Goal: Task Accomplishment & Management: Manage account settings

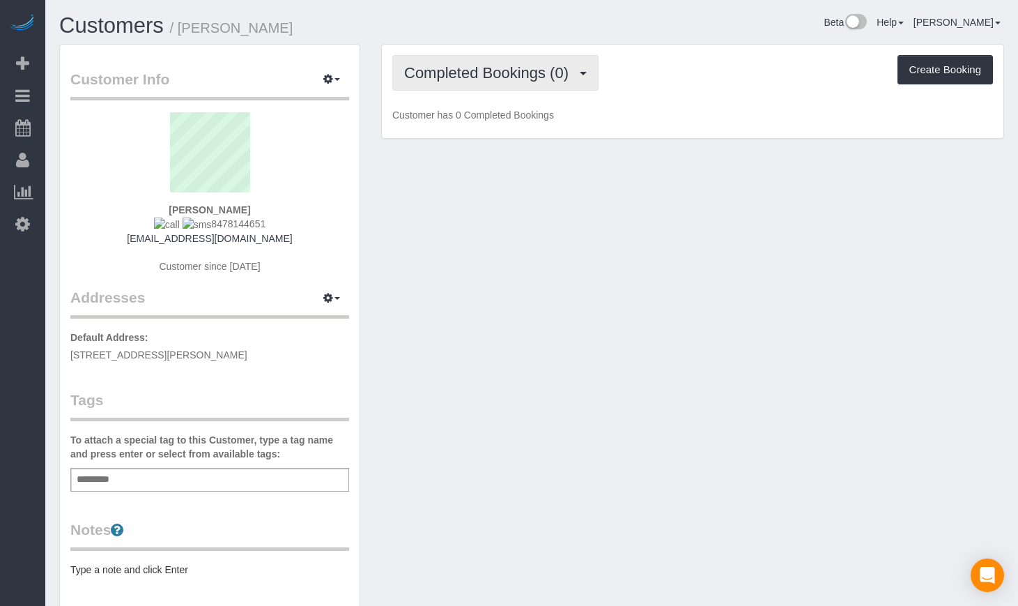
click at [452, 77] on span "Completed Bookings (0)" at bounding box center [489, 72] width 171 height 17
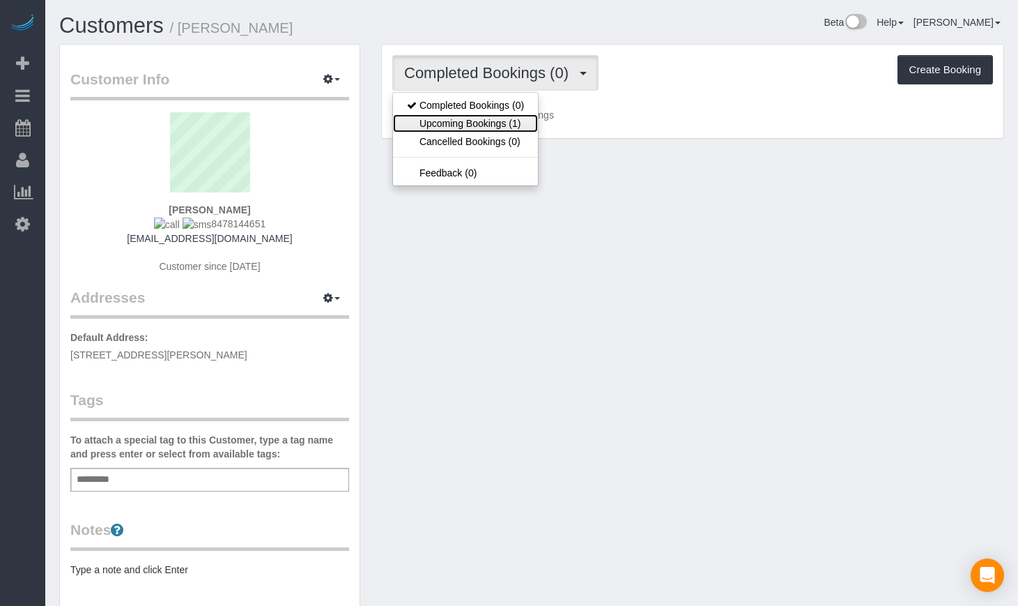
click at [457, 121] on link "Upcoming Bookings (1)" at bounding box center [465, 123] width 145 height 18
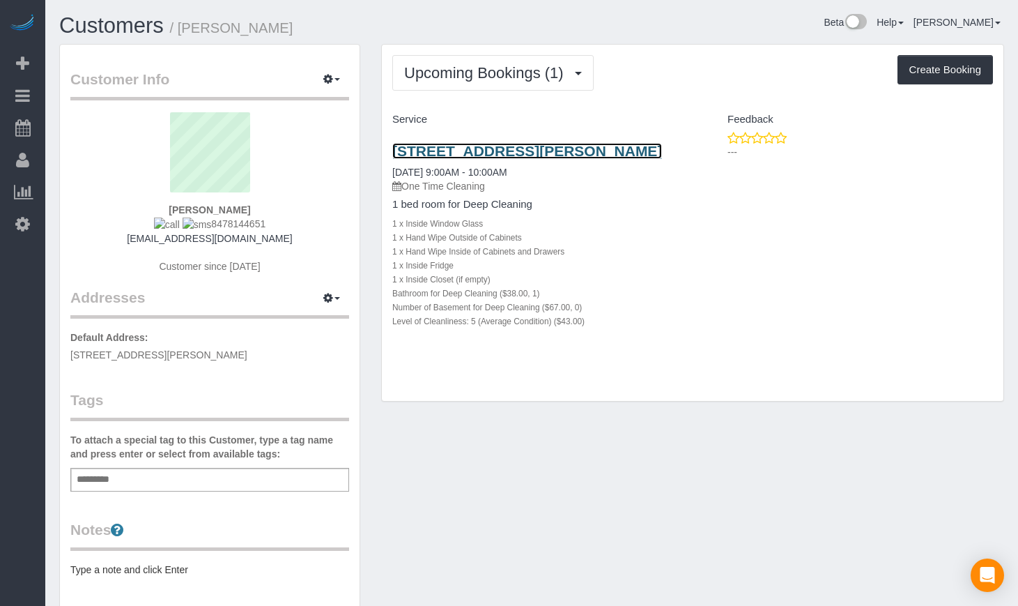
click at [454, 154] on link "[STREET_ADDRESS][PERSON_NAME]" at bounding box center [527, 151] width 270 height 16
click at [463, 151] on link "2851 N Elston Ave, Apt 1, Chicago, IL 60618" at bounding box center [527, 151] width 270 height 16
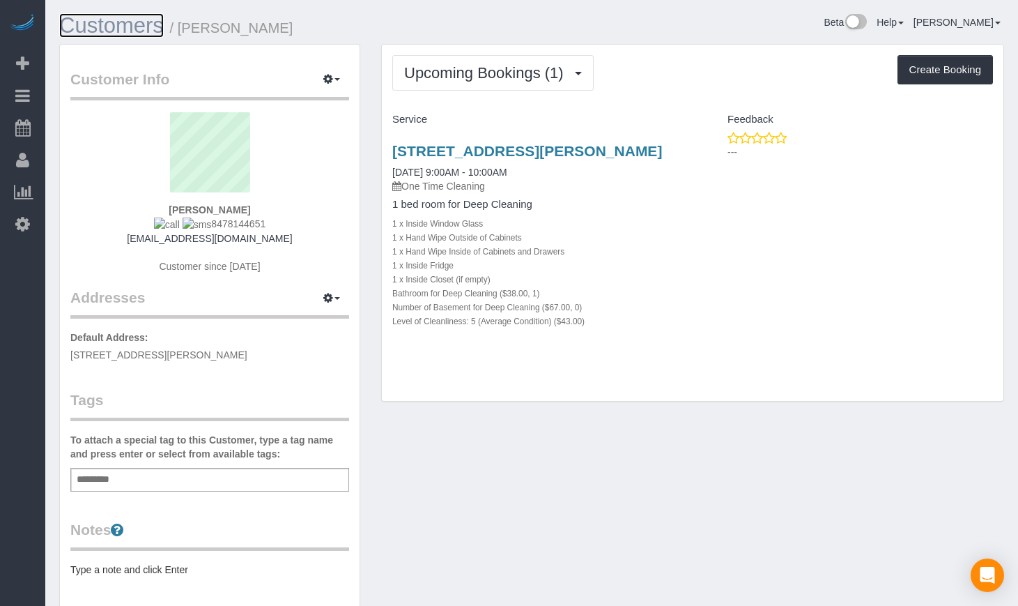
click at [157, 36] on link "Customers" at bounding box center [111, 25] width 105 height 24
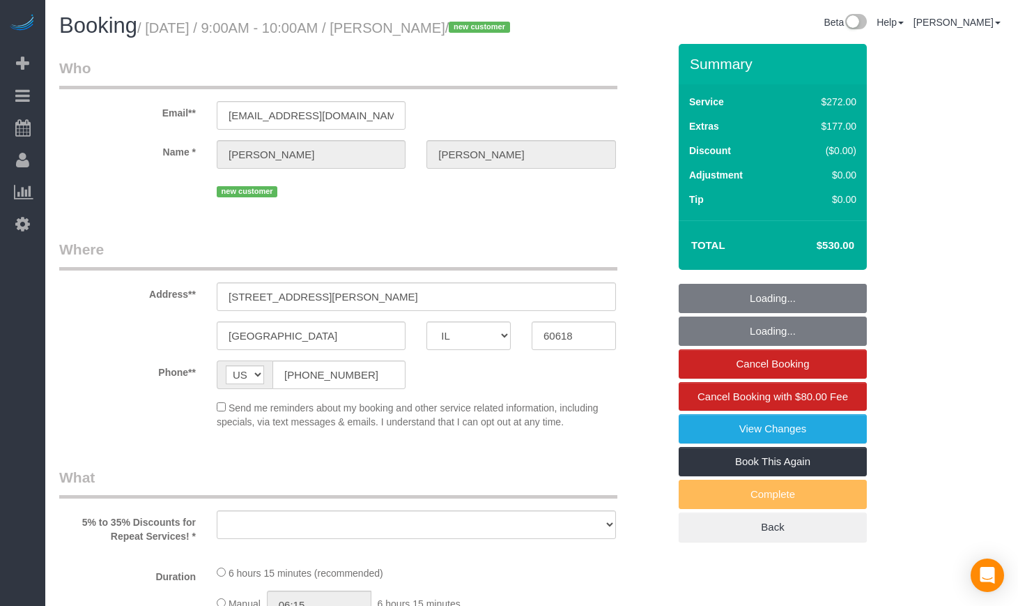
select select "IL"
select select "number:1"
select select "number:58"
select select "number:139"
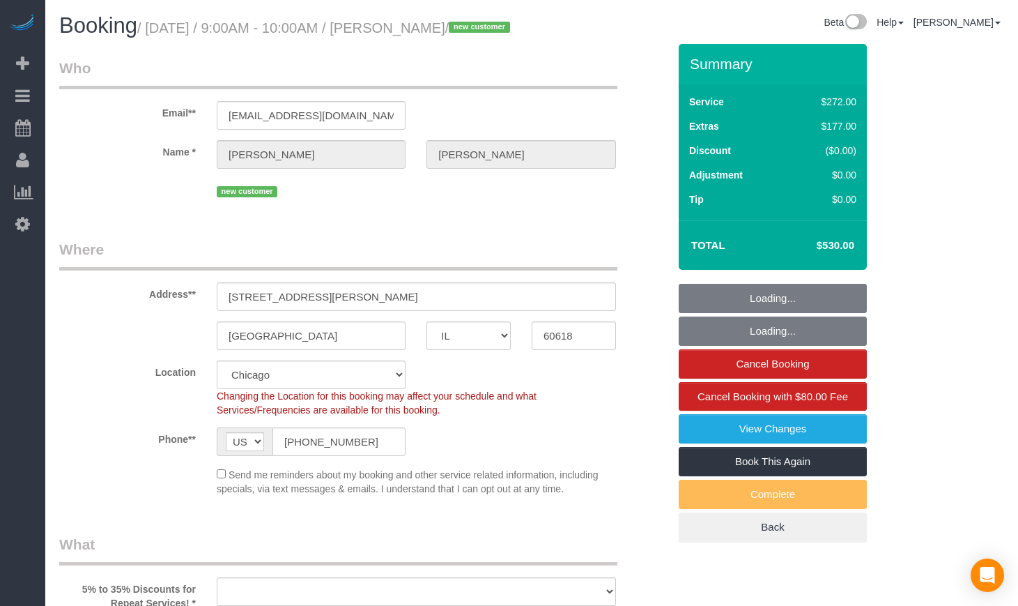
select select "object:956"
select select "string:fspay-bc34996f-c1e6-453d-aab2-fa254fe2585e"
select select "513"
select select "5"
select select "spot1"
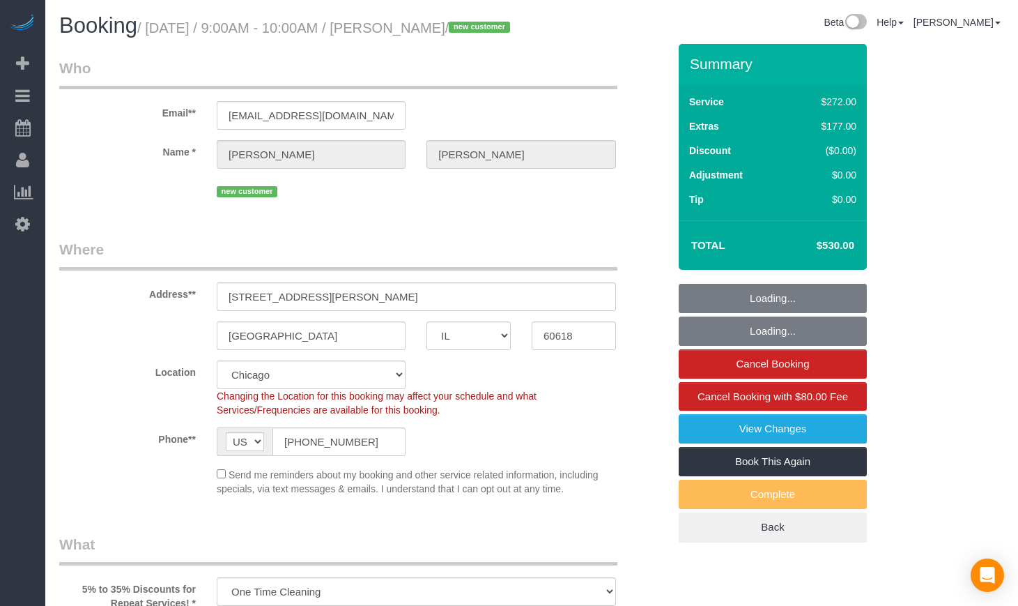
select select "5"
select select "object:1128"
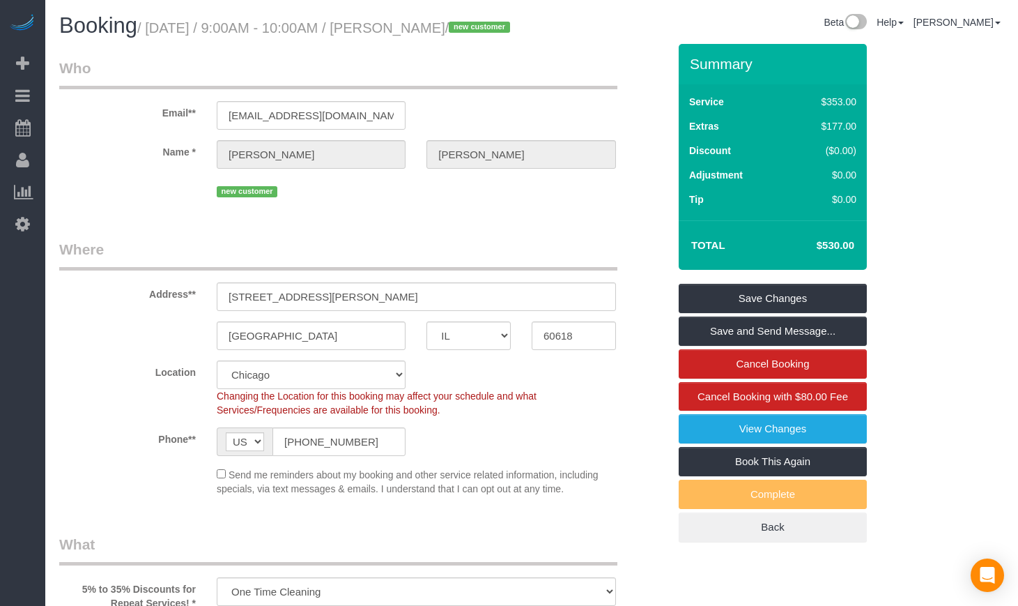
drag, startPoint x: 857, startPoint y: 263, endPoint x: 817, endPoint y: 266, distance: 40.6
click at [813, 263] on td "$530.00" at bounding box center [815, 245] width 91 height 35
copy h4 "$530.00"
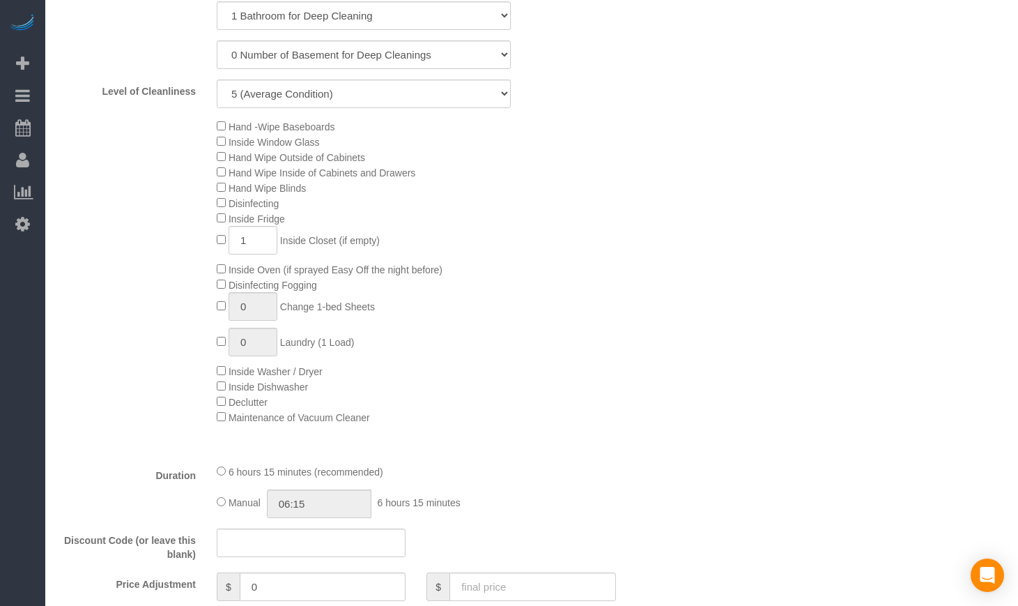
scroll to position [349, 0]
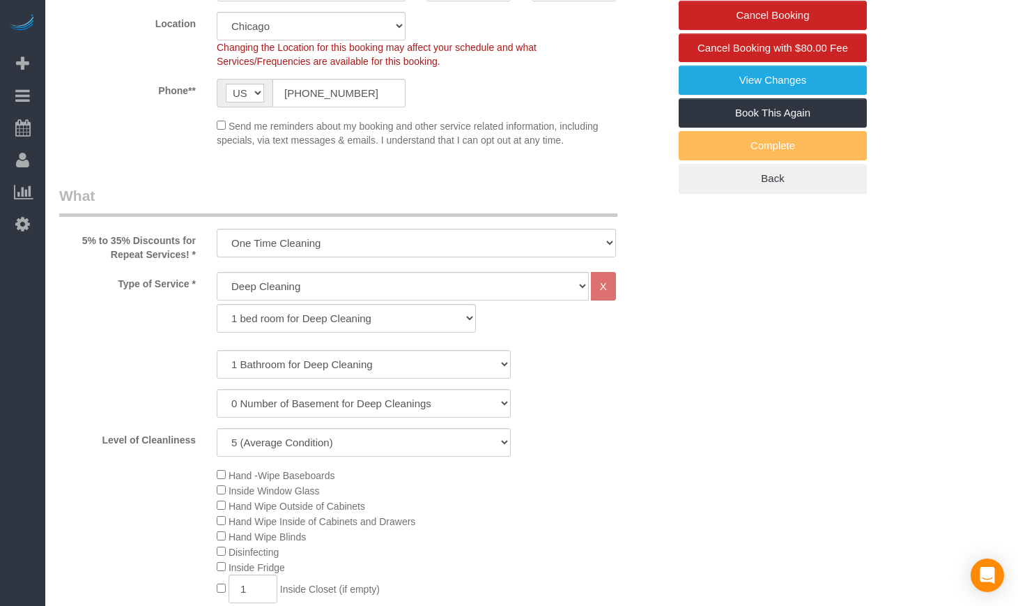
drag, startPoint x: 367, startPoint y: 95, endPoint x: 353, endPoint y: 95, distance: 13.2
click at [354, 95] on sui-booking-location "Location Chicago Evanston Skokie Northwest Western Changing the Location for th…" at bounding box center [363, 79] width 609 height 135
drag, startPoint x: 364, startPoint y: 114, endPoint x: 191, endPoint y: 114, distance: 172.9
click at [191, 107] on div "Phone** AF AL DZ AD AO AI AQ AG AR AM AW AU AT AZ BS BH BD BB BY BE BZ BJ BM BT…" at bounding box center [364, 93] width 630 height 29
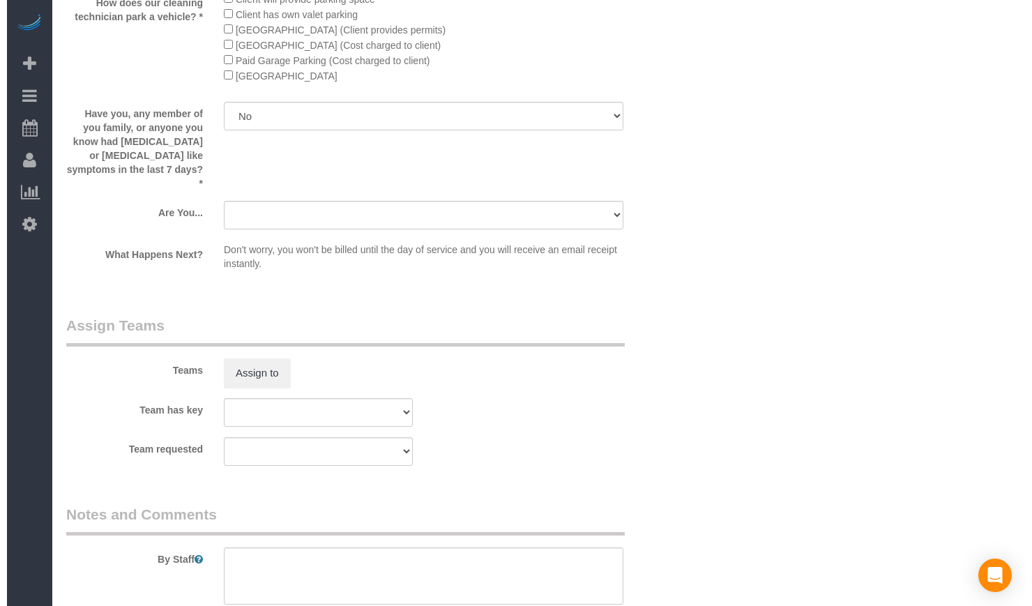
scroll to position [2207, 0]
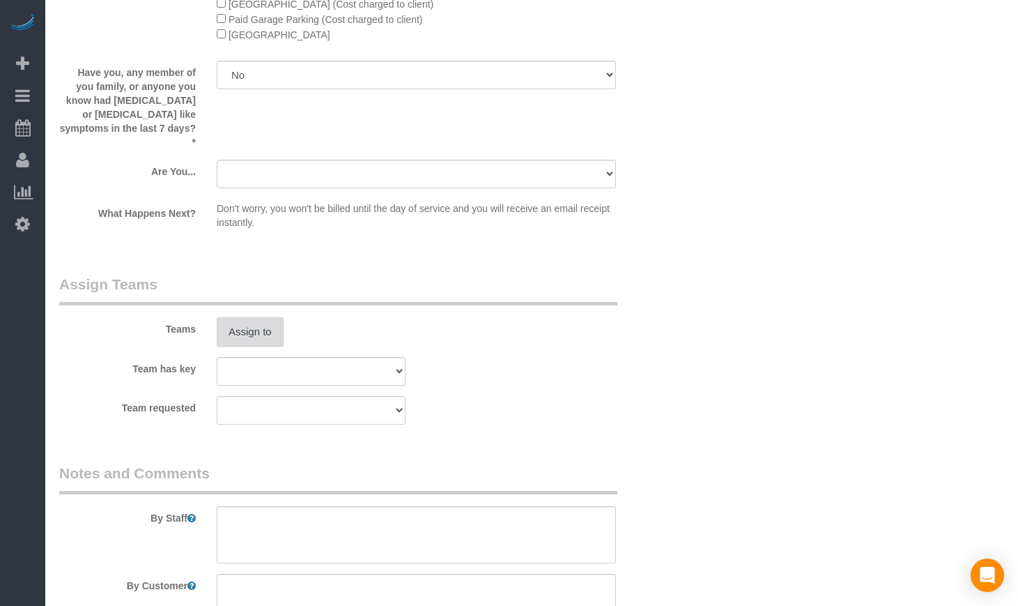
click at [252, 346] on button "Assign to" at bounding box center [250, 331] width 67 height 29
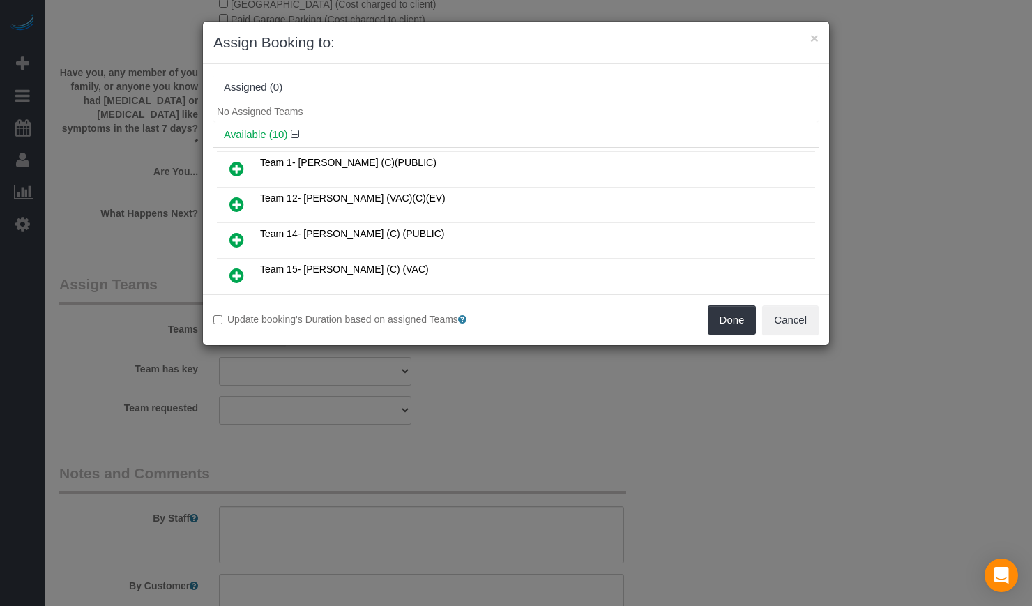
click at [236, 276] on icon at bounding box center [236, 275] width 15 height 17
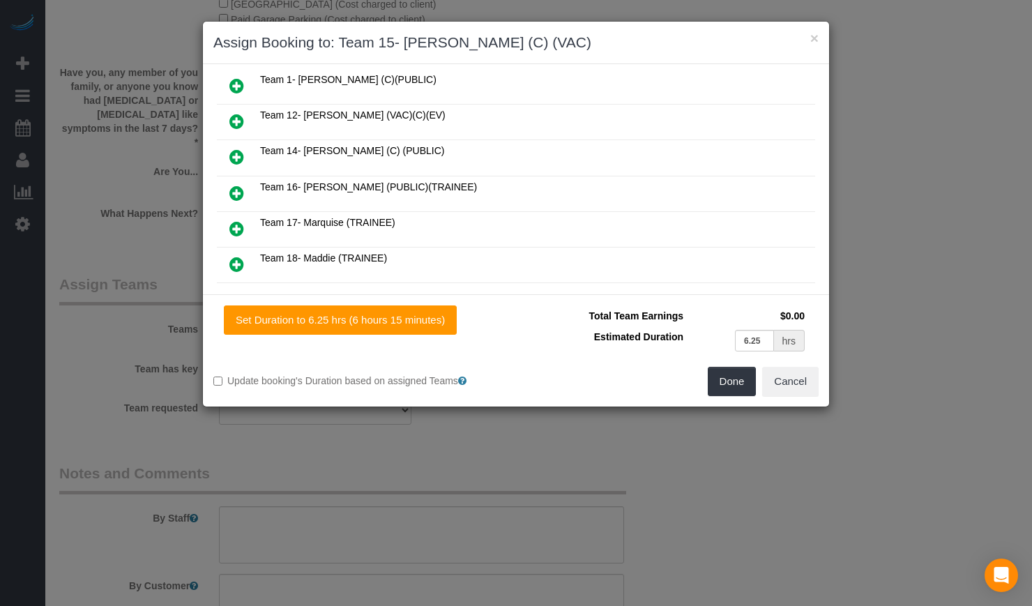
scroll to position [232, 0]
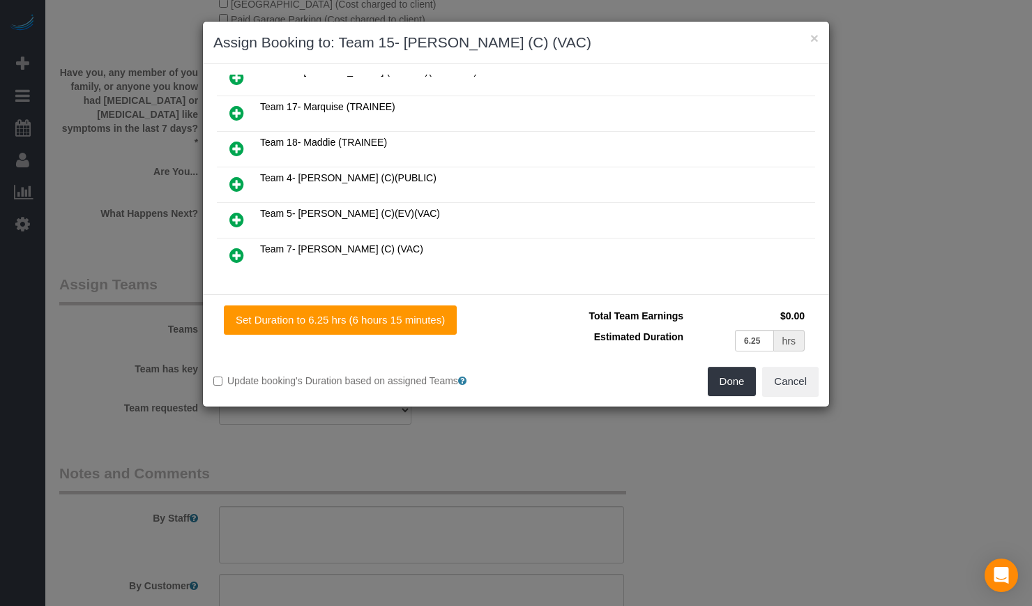
click at [238, 256] on icon at bounding box center [236, 255] width 15 height 17
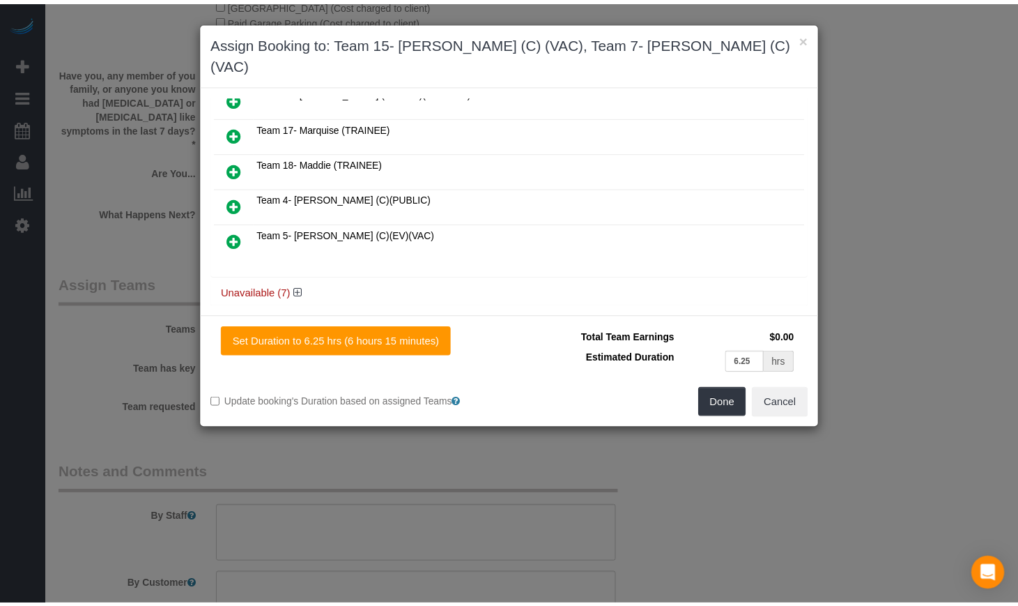
scroll to position [0, 0]
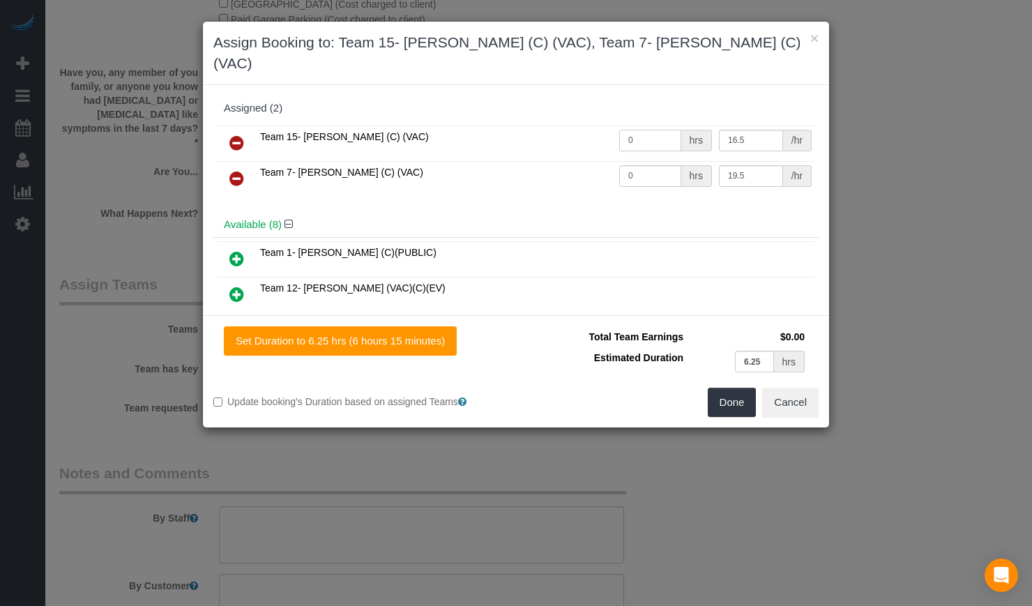
drag, startPoint x: 655, startPoint y: 122, endPoint x: 564, endPoint y: 114, distance: 91.7
click at [564, 125] on tr "Team 15- Yaquelin (C) (VAC) 0 hrs 16.5 /hr" at bounding box center [516, 143] width 598 height 36
type input "3.35"
drag, startPoint x: 639, startPoint y: 158, endPoint x: 522, endPoint y: 158, distance: 117.1
click at [524, 161] on tr "Team 7- Leeana (C) (VAC) 0 hrs 19.5 /hr" at bounding box center [516, 179] width 598 height 36
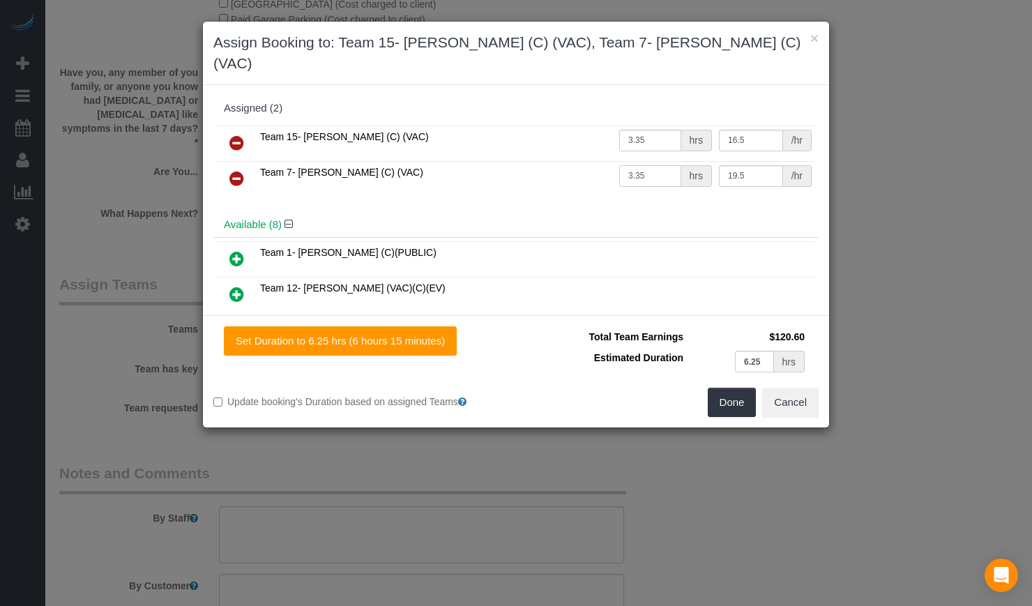
type input "3.35"
drag, startPoint x: 761, startPoint y: 341, endPoint x: 648, endPoint y: 314, distance: 116.0
click at [684, 347] on tr "Estimated Duration 6.25 hrs" at bounding box center [667, 361] width 282 height 29
type input "3.35"
click at [730, 388] on button "Done" at bounding box center [731, 402] width 49 height 29
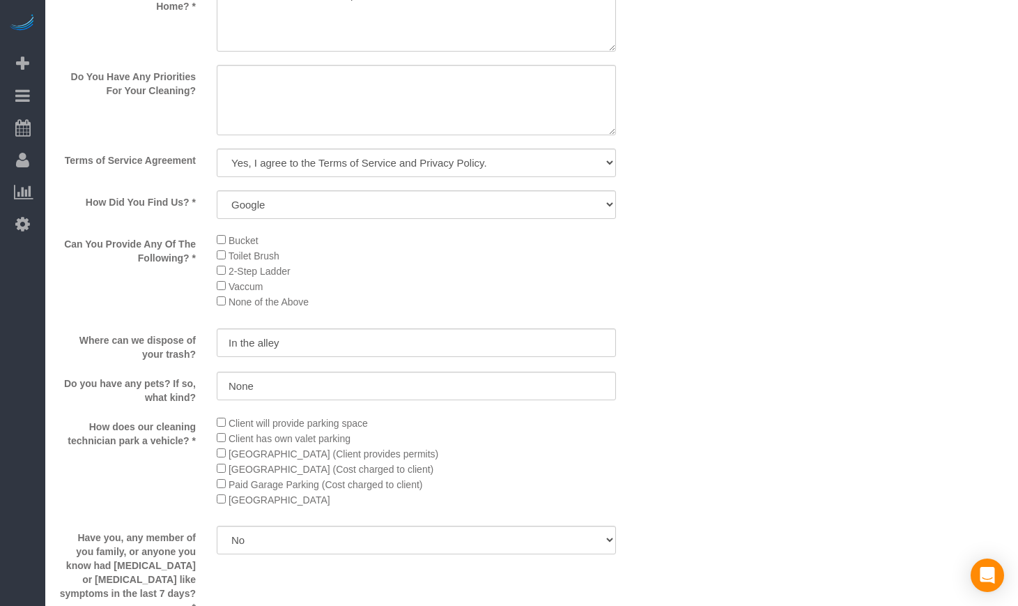
select select "spot6"
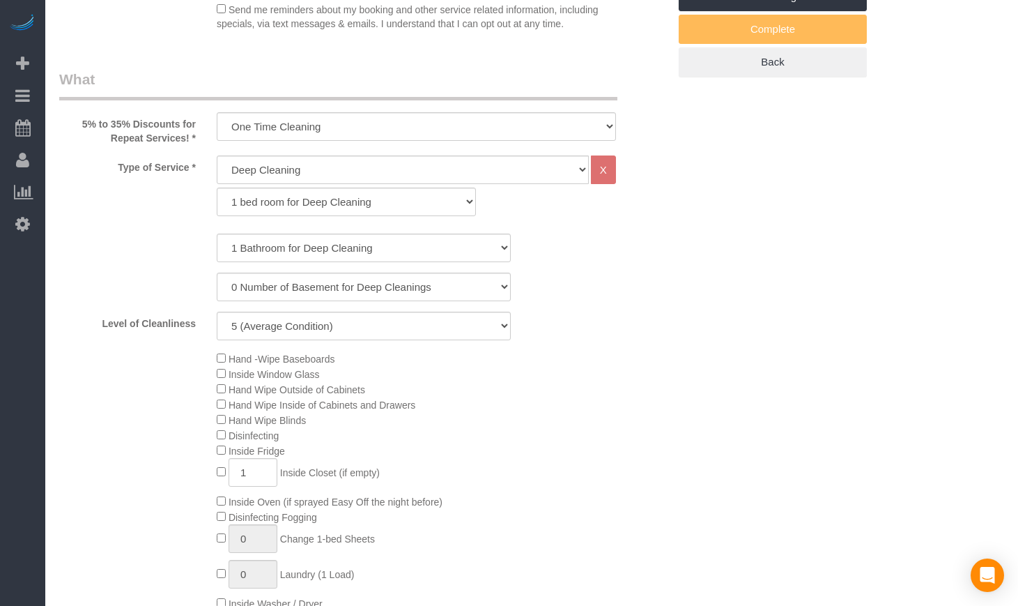
scroll to position [929, 0]
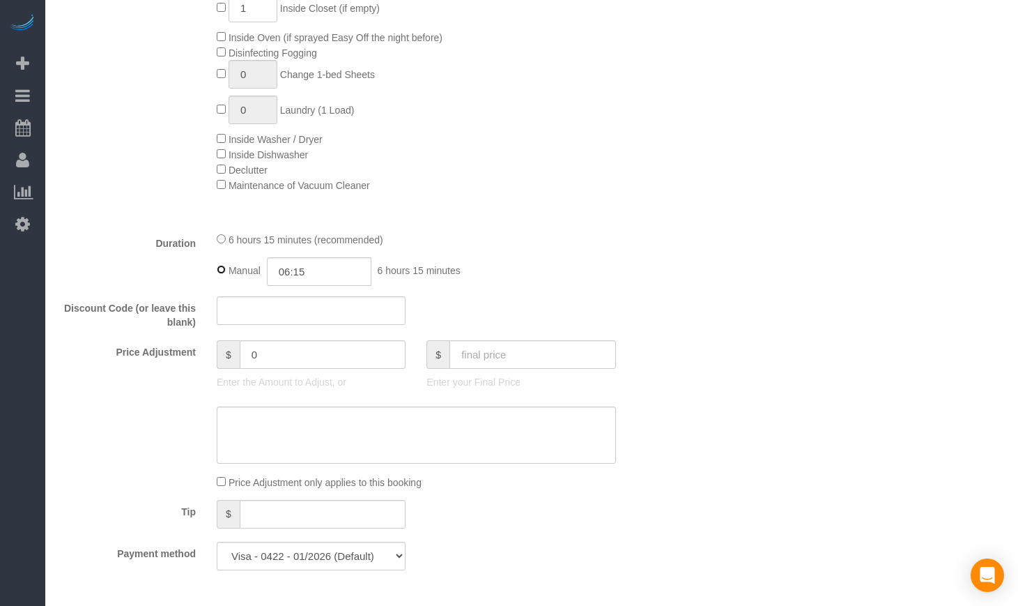
select select "spot11"
click at [363, 286] on input "06:15" at bounding box center [319, 271] width 105 height 29
type input "06:4"
select select "spot16"
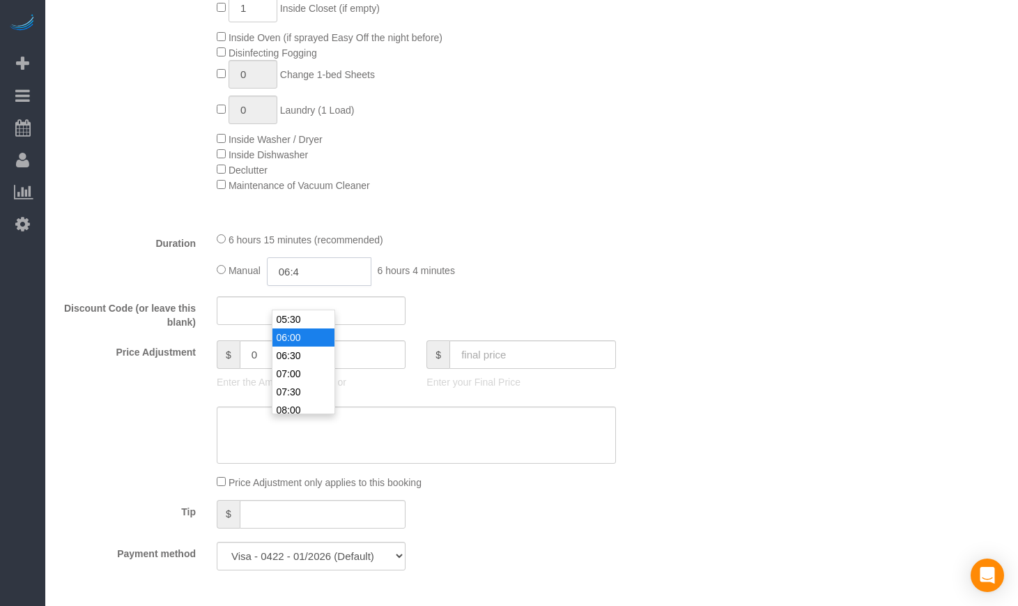
type input "06:45"
select select "spot21"
select select "spot26"
type input "06:45"
click at [565, 247] on div "6 hours 15 minutes (recommended)" at bounding box center [416, 238] width 399 height 15
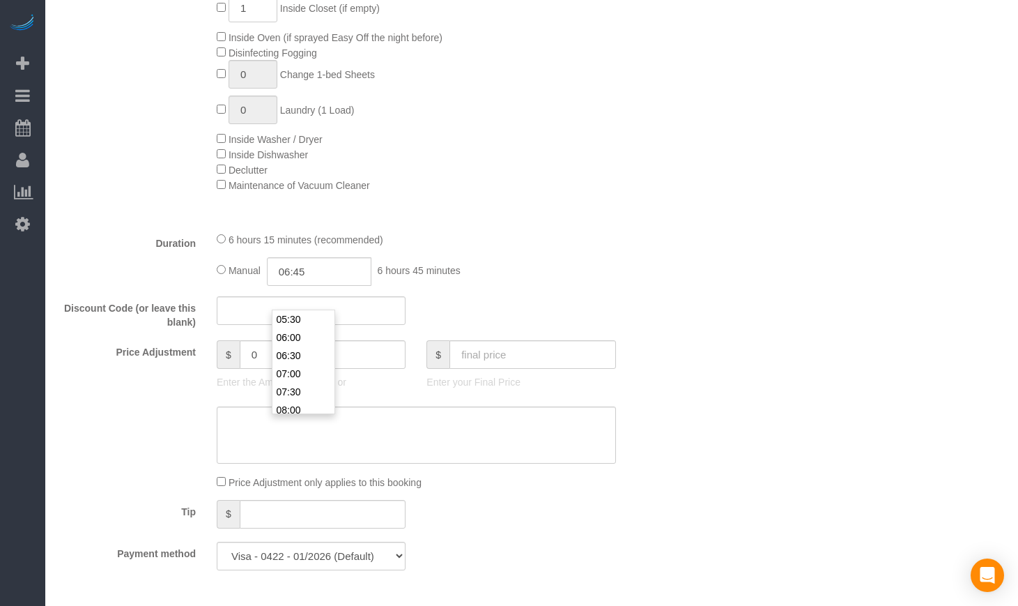
select select "spot31"
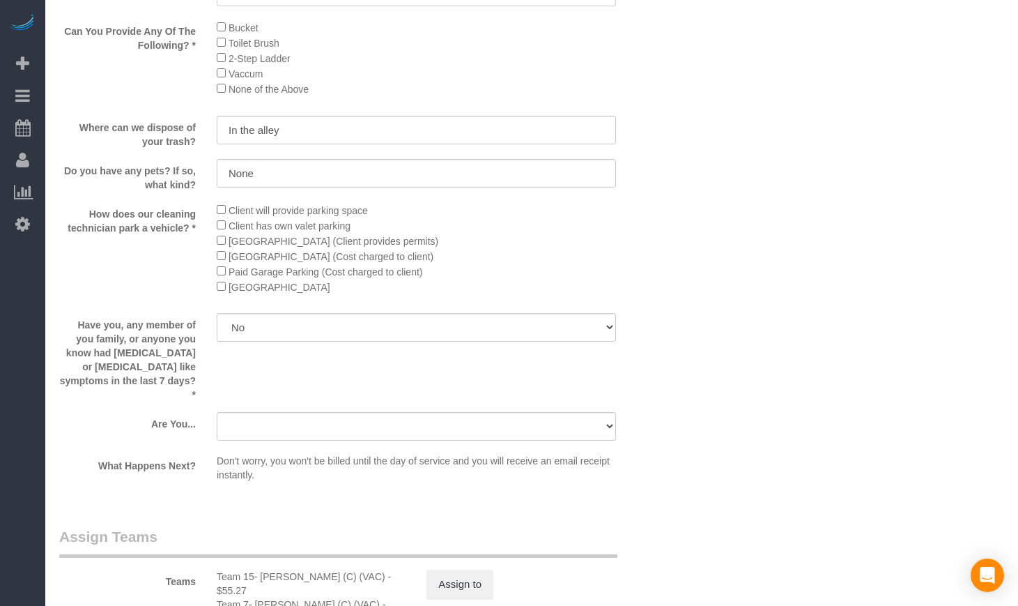
scroll to position [1975, 0]
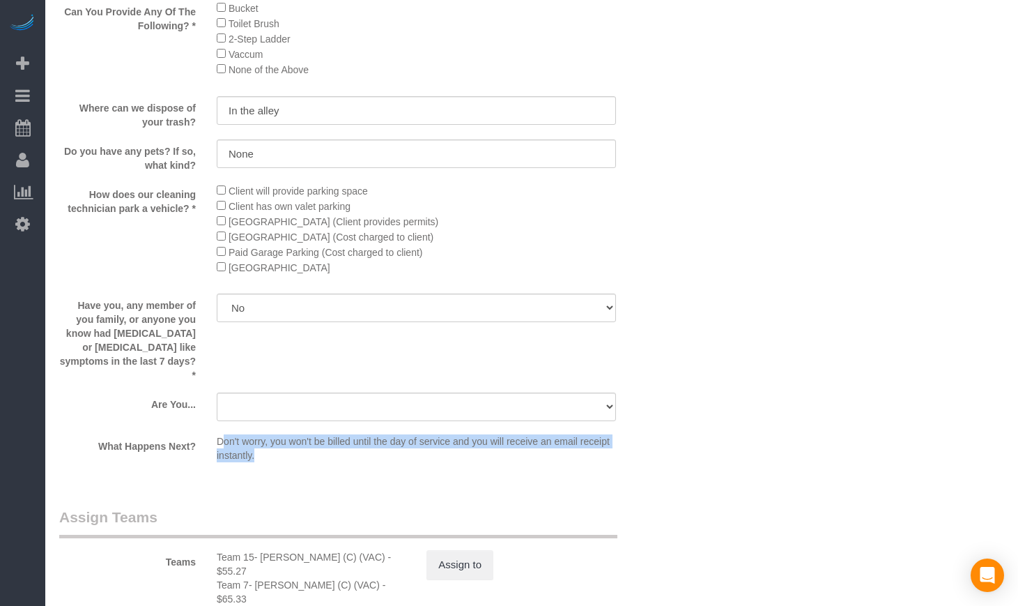
drag, startPoint x: 221, startPoint y: 448, endPoint x: 319, endPoint y: 468, distance: 99.5
click at [319, 462] on p "Don't worry, you won't be billed until the day of service and you will receive …" at bounding box center [416, 448] width 399 height 28
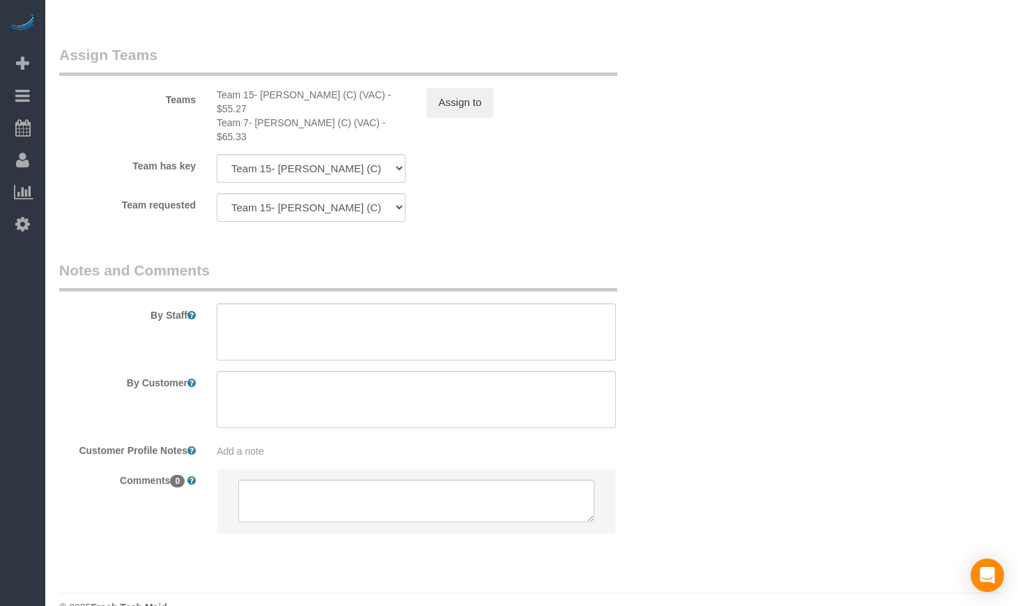
scroll to position [2440, 0]
click at [315, 314] on textarea at bounding box center [416, 328] width 399 height 57
paste textarea "Initial Cleaning 1). Deep Cleaning. 2) See priority listed in above section 3) …"
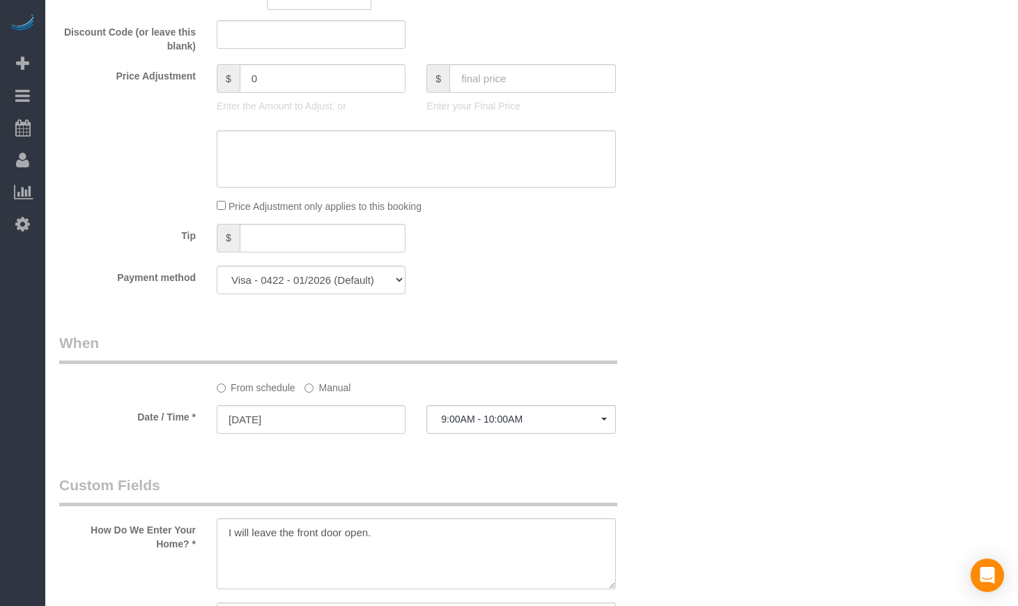
scroll to position [1278, 0]
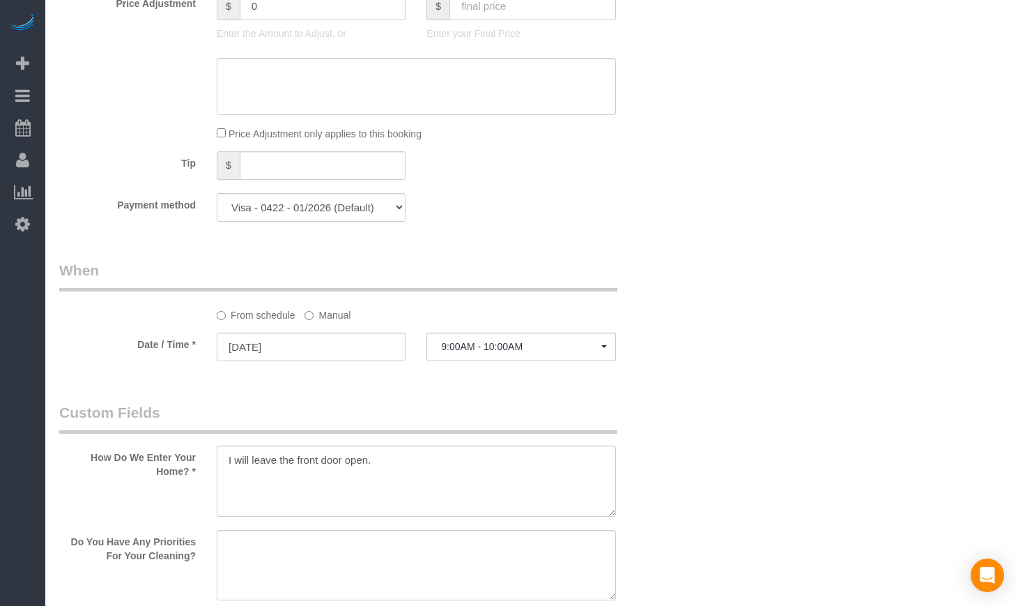
type textarea "Initial Cleaning 1). Deep Cleaning. 2) See priority listed in above section 3) …"
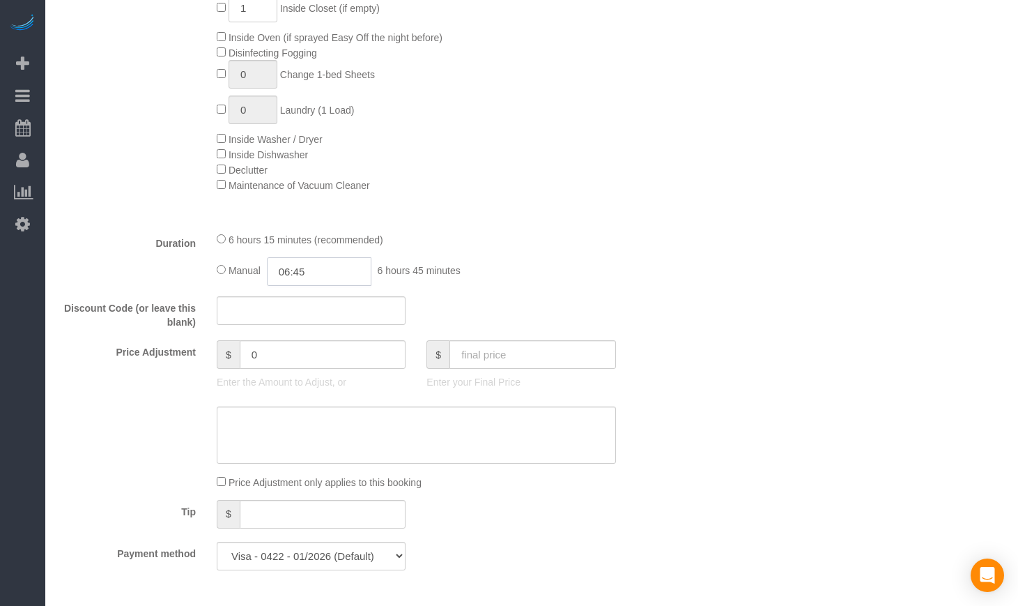
scroll to position [0, 0]
drag, startPoint x: 317, startPoint y: 298, endPoint x: 266, endPoint y: 288, distance: 52.6
click at [266, 286] on div "Manual 06:45 6 hours 45 minutes" at bounding box center [416, 271] width 399 height 29
click at [342, 286] on input "06:45" at bounding box center [319, 271] width 105 height 29
drag, startPoint x: 342, startPoint y: 291, endPoint x: 227, endPoint y: 289, distance: 115.0
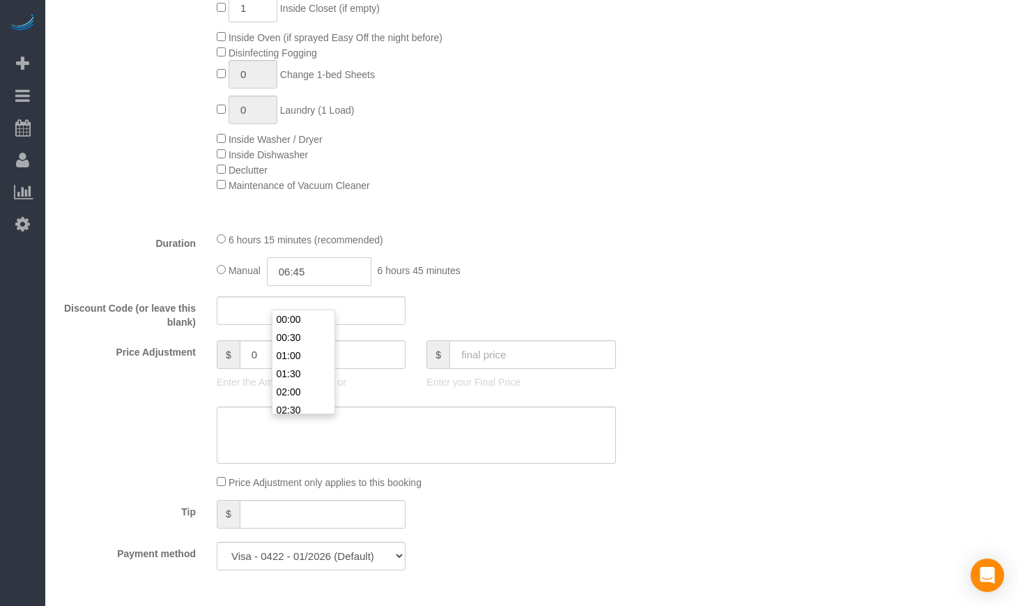
click at [227, 286] on div "Manual 06:45 6 hours 45 minutes" at bounding box center [416, 271] width 399 height 29
click at [301, 327] on li "03:30" at bounding box center [304, 330] width 62 height 18
click at [306, 286] on input "03:30" at bounding box center [319, 271] width 105 height 29
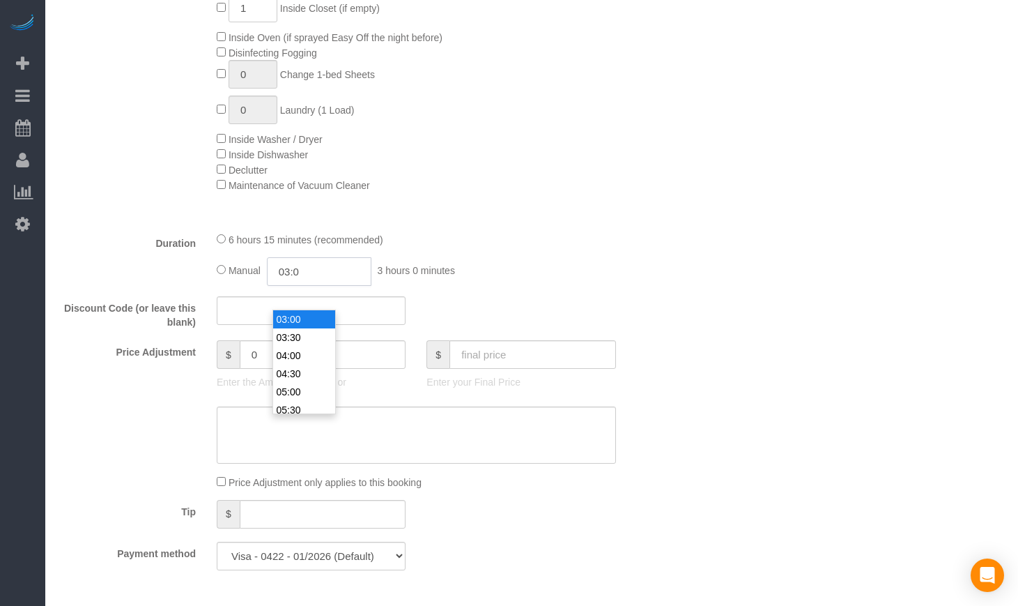
type input "03:20"
select select "spot36"
type input "03:20"
click at [635, 286] on div "Duration 6 hours 15 minutes (recommended) Manual 03:20 3 hours 20 minutes" at bounding box center [364, 258] width 630 height 54
select select "spot41"
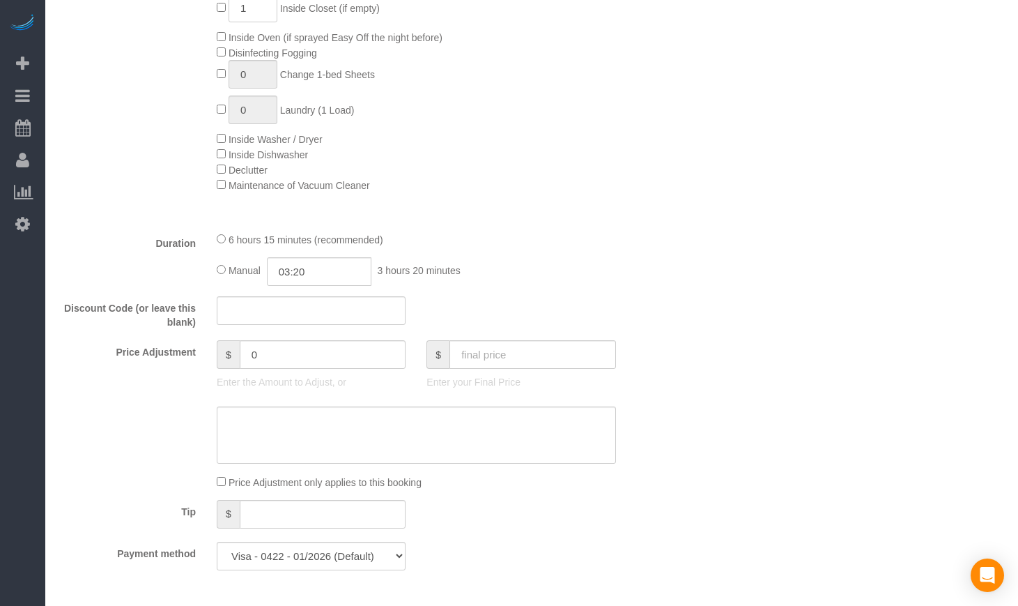
select select "spot46"
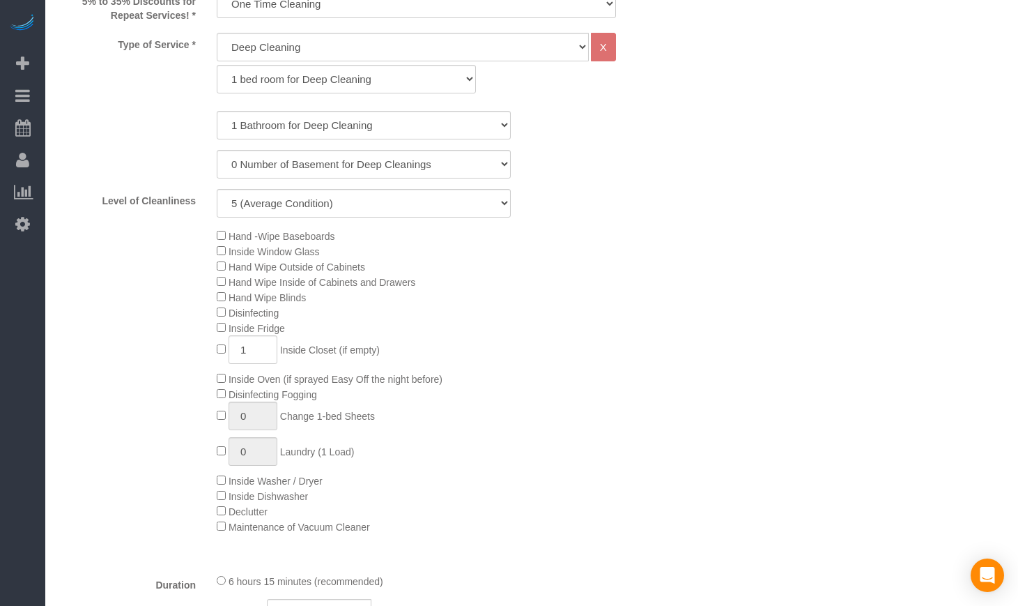
scroll to position [590, 0]
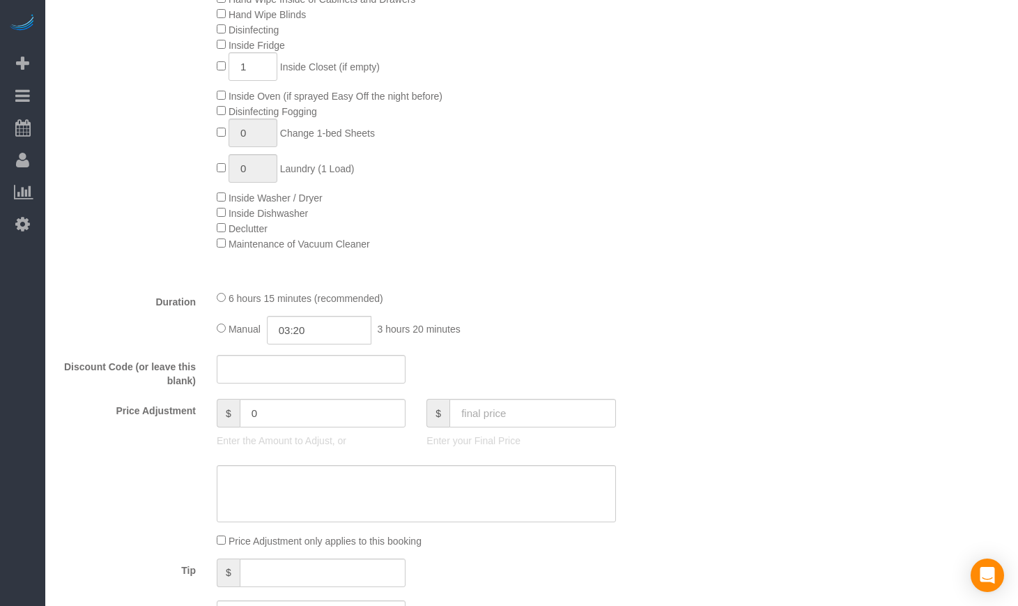
scroll to position [938, 0]
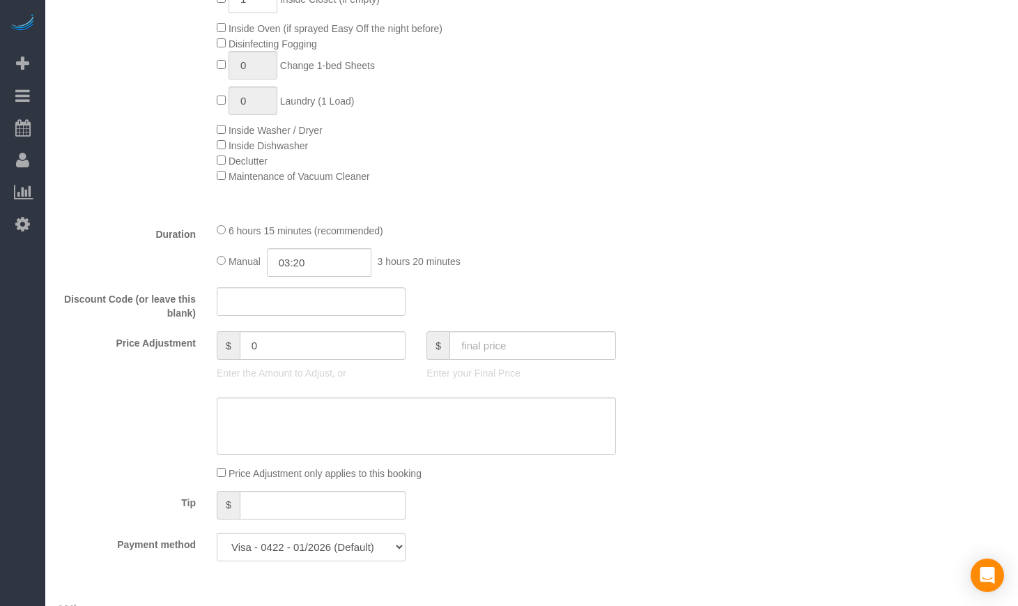
click at [670, 358] on div "Price Adjustment $ 0 Enter the Amount to Adjust, or $ Enter your Final Price" at bounding box center [364, 359] width 630 height 56
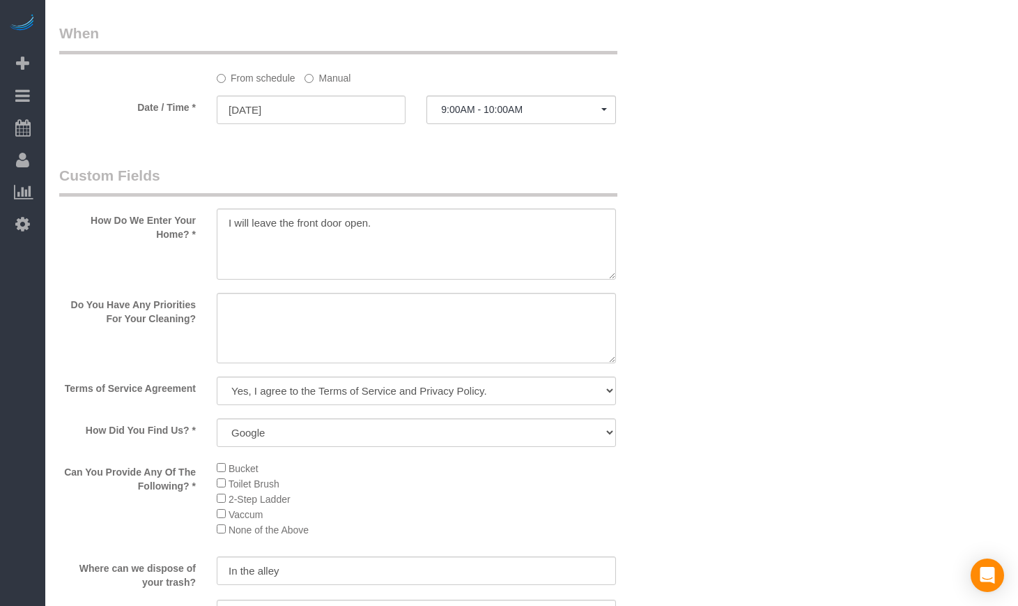
scroll to position [1520, 0]
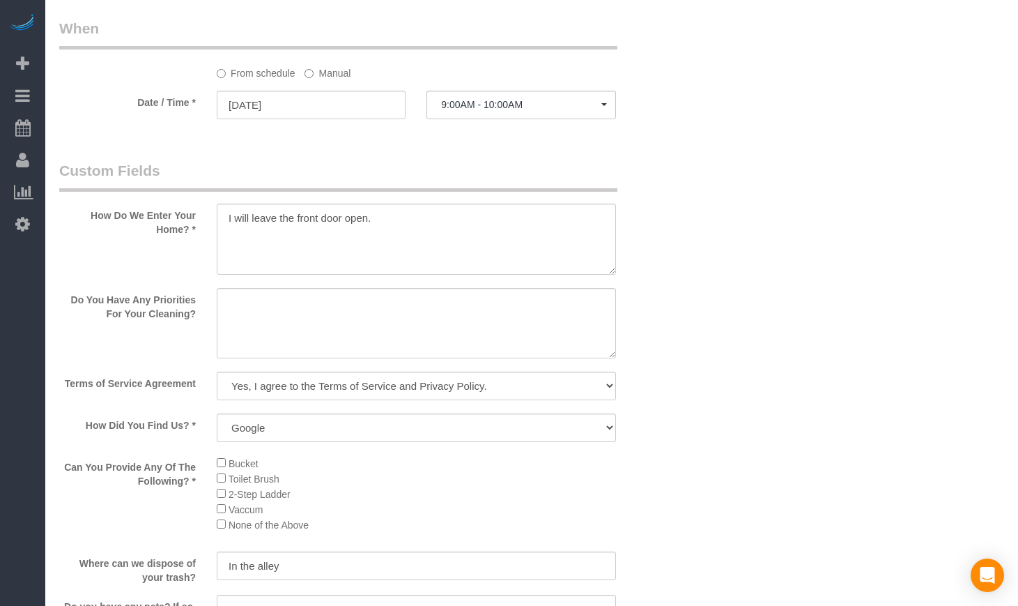
drag, startPoint x: 88, startPoint y: 234, endPoint x: 191, endPoint y: 256, distance: 105.5
click at [191, 236] on label "How Do We Enter Your Home? *" at bounding box center [128, 220] width 158 height 33
click at [389, 247] on textarea at bounding box center [416, 239] width 399 height 71
drag, startPoint x: 404, startPoint y: 246, endPoint x: 213, endPoint y: 238, distance: 191.2
click at [213, 238] on div at bounding box center [416, 241] width 420 height 74
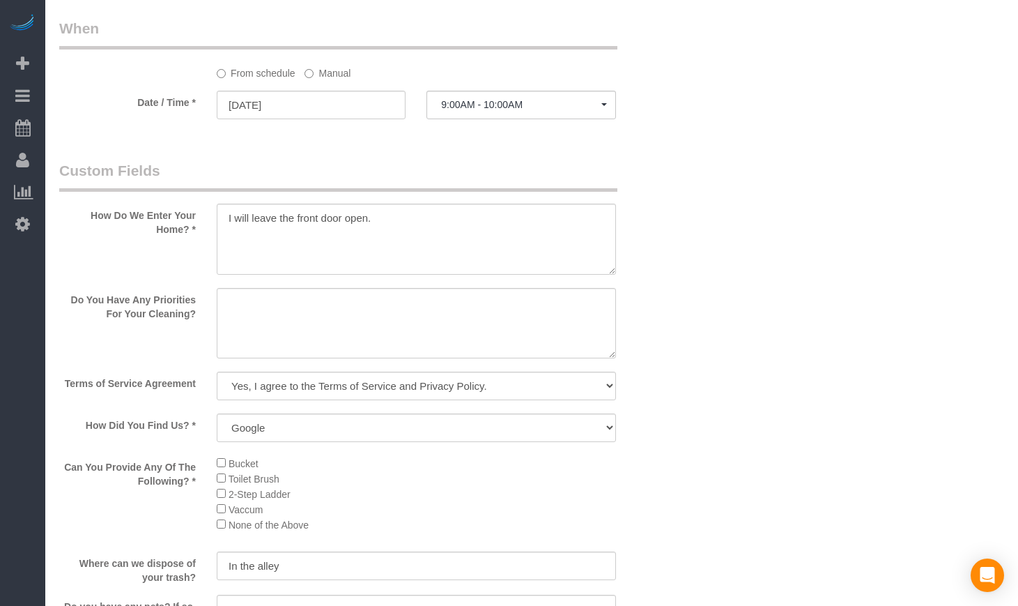
click at [684, 304] on div "Who Email** hbartm21@gmail.com Name * Hillary Bartman new customer Where Addres…" at bounding box center [531, 13] width 945 height 2979
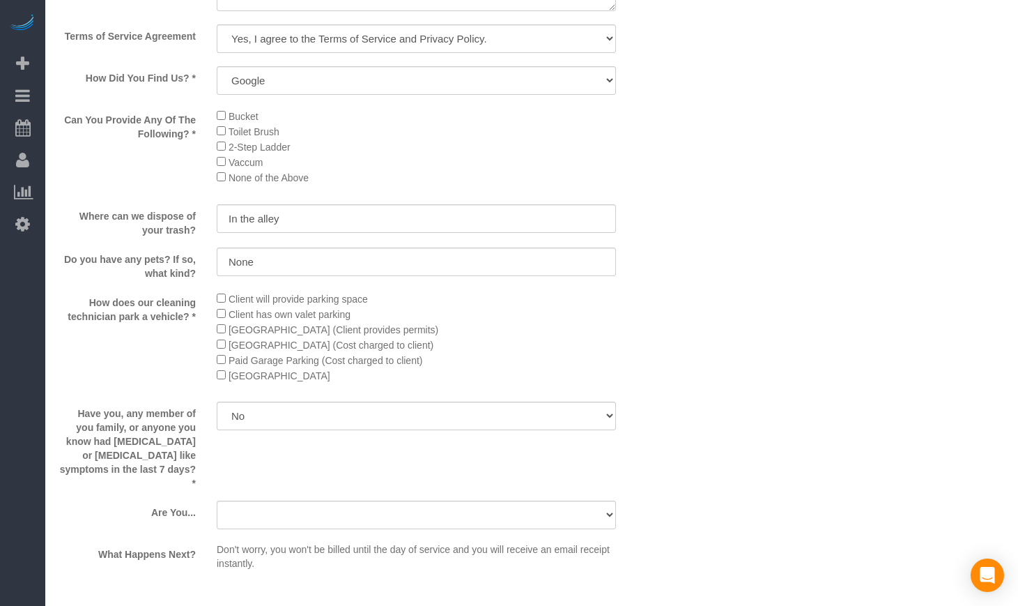
scroll to position [1868, 0]
drag, startPoint x: 340, startPoint y: 401, endPoint x: 201, endPoint y: 403, distance: 138.7
click at [201, 390] on div "How does our cleaning technician park a vehicle? * Client will provide parking …" at bounding box center [364, 339] width 630 height 101
click at [122, 390] on div "How does our cleaning technician park a vehicle? * Client will provide parking …" at bounding box center [364, 339] width 630 height 101
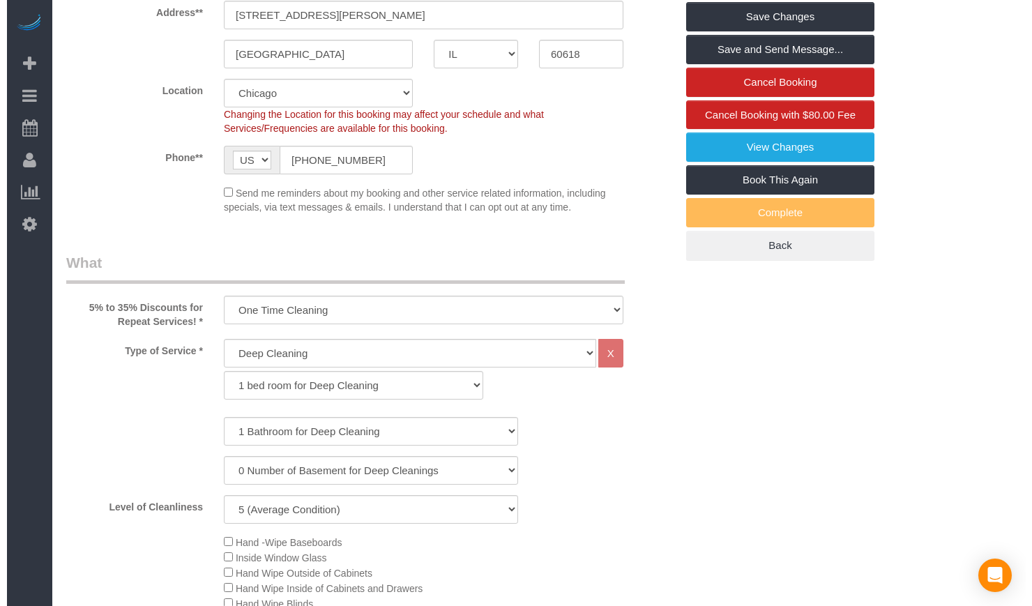
scroll to position [0, 0]
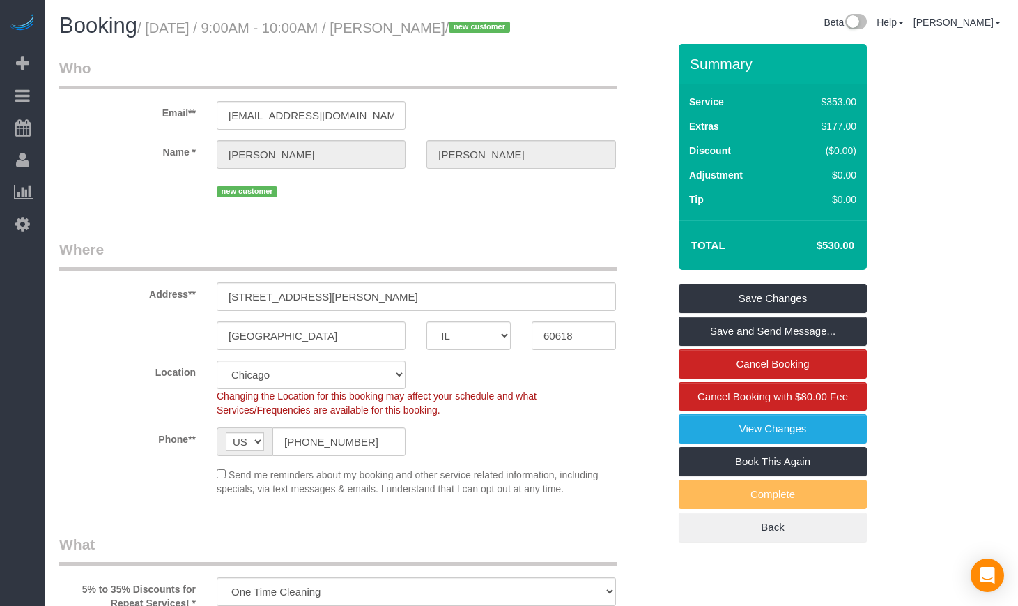
drag, startPoint x: 856, startPoint y: 270, endPoint x: 780, endPoint y: 271, distance: 76.0
click at [780, 263] on td "$530.00" at bounding box center [815, 245] width 91 height 35
click at [721, 346] on link "Save and Send Message..." at bounding box center [773, 330] width 188 height 29
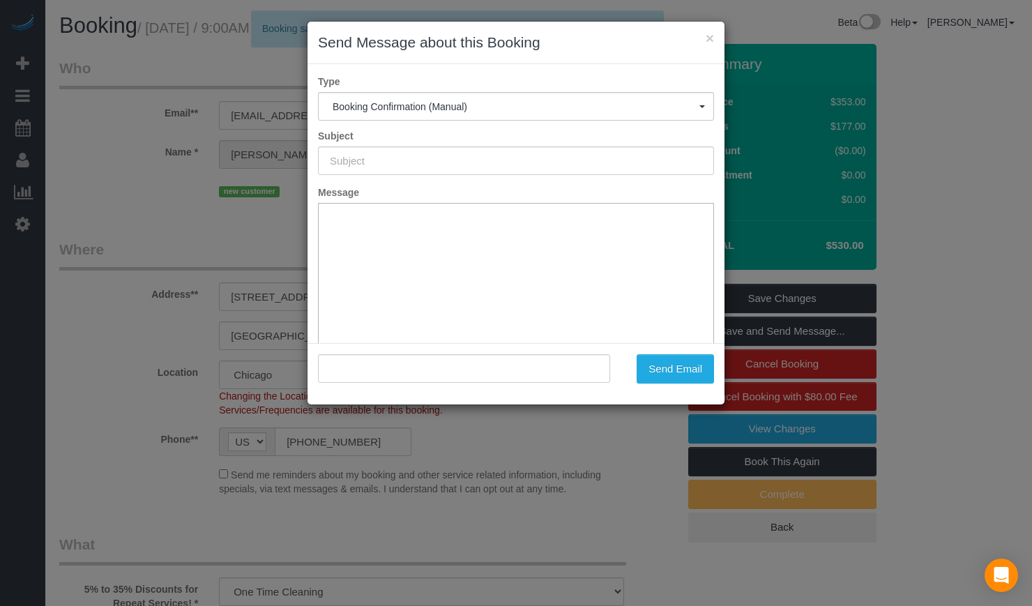
type input "Your Booking With Fresh Tech Maid, Confirmed!"
type input ""Hillary Bartman" <hbartm21@gmail.com>"
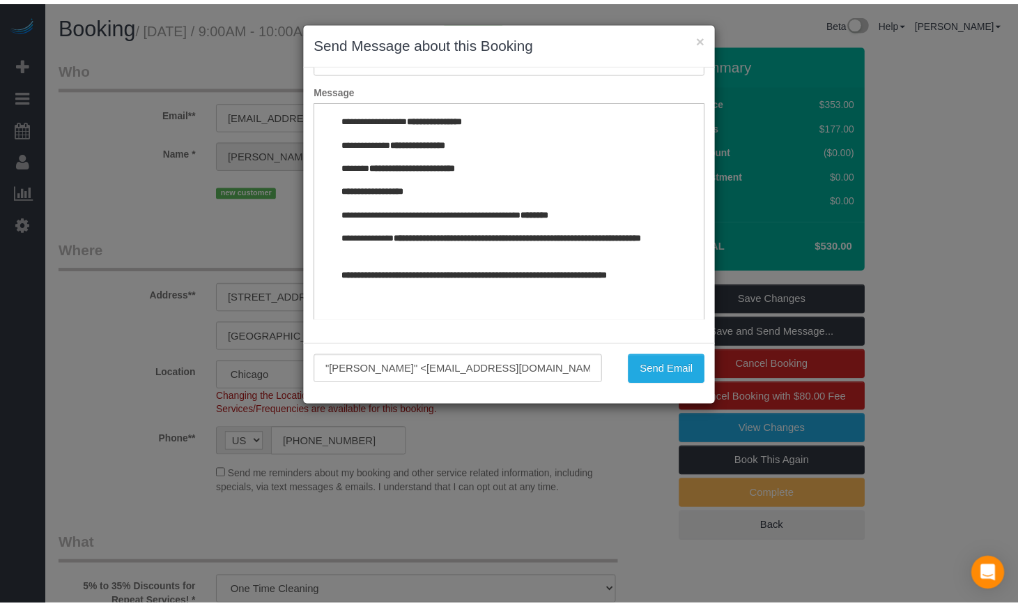
scroll to position [1769, 0]
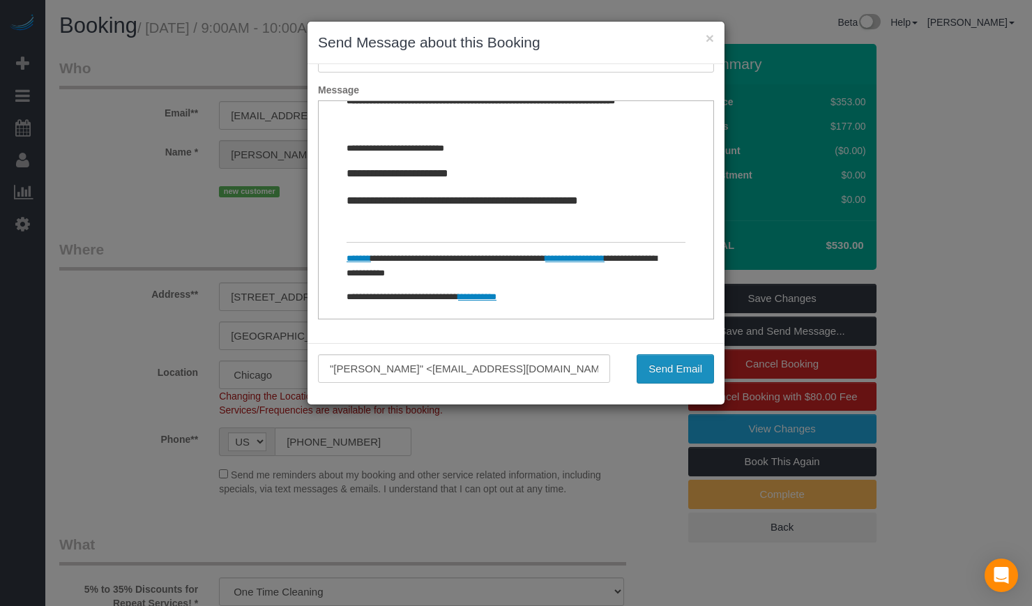
click at [668, 367] on button "Send Email" at bounding box center [674, 368] width 77 height 29
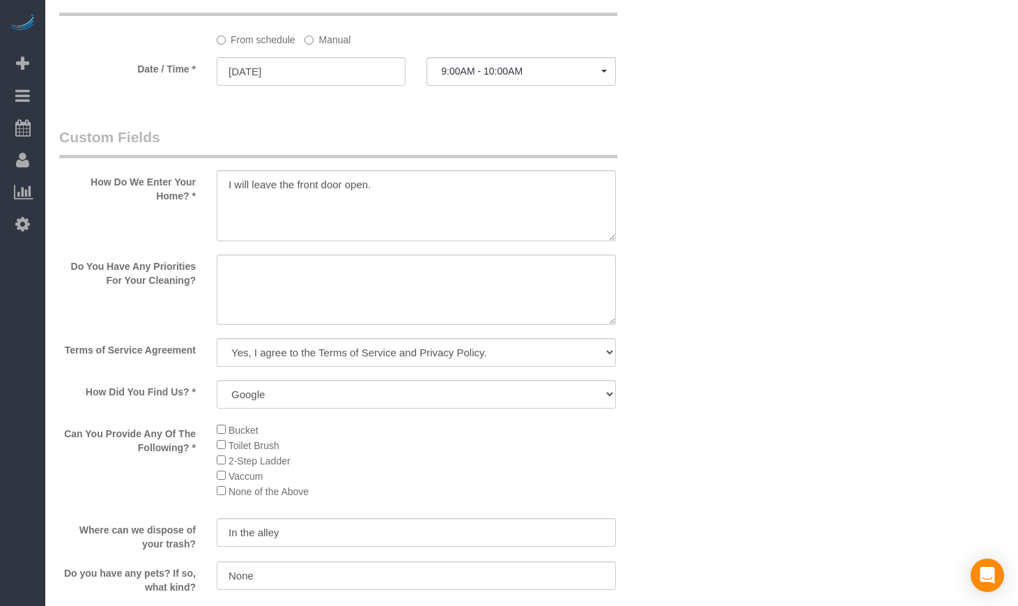
scroll to position [1626, 0]
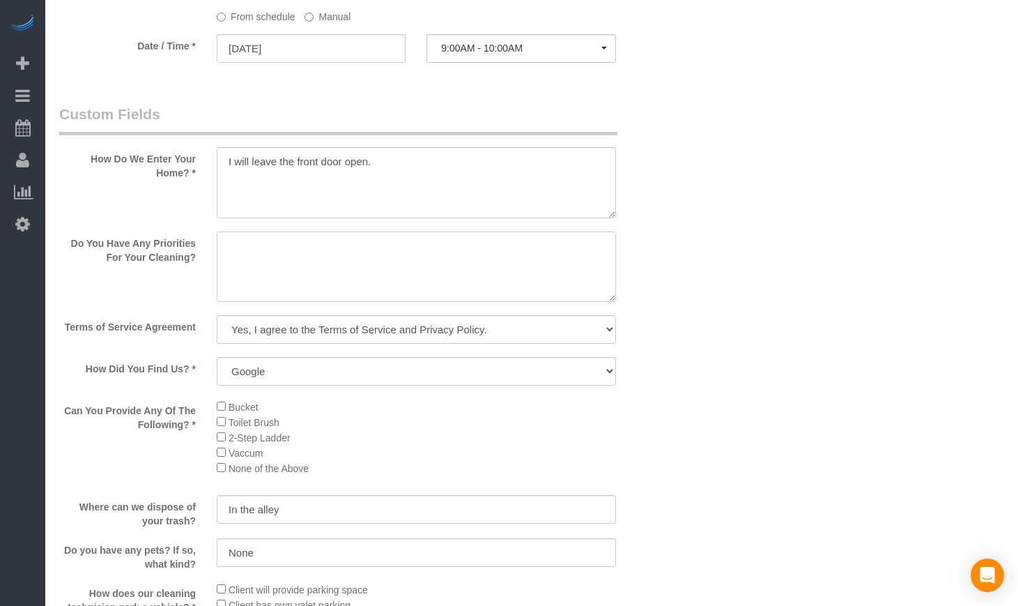
click at [306, 280] on textarea at bounding box center [416, 266] width 399 height 71
paste textarea "Client want to focus on floors and countertop"
drag, startPoint x: 341, startPoint y: 268, endPoint x: 123, endPoint y: 251, distance: 218.8
click at [125, 251] on sui-booking-custom-fields "How Do We Enter Your Home? * Do You Have Any Priorities For Your Cleaning? Term…" at bounding box center [363, 485] width 609 height 763
click at [415, 282] on textarea at bounding box center [416, 266] width 399 height 71
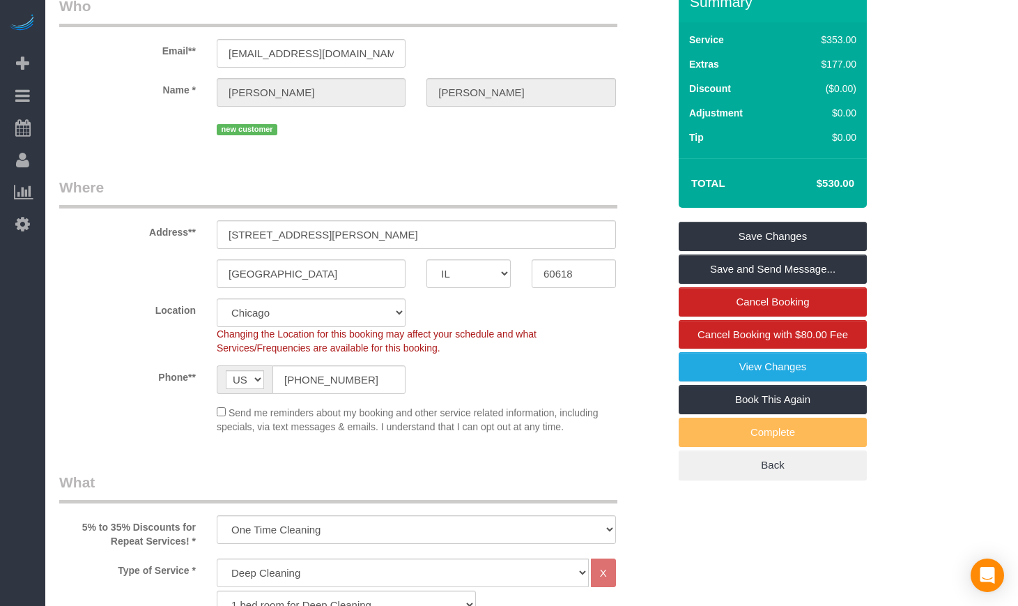
scroll to position [59, 0]
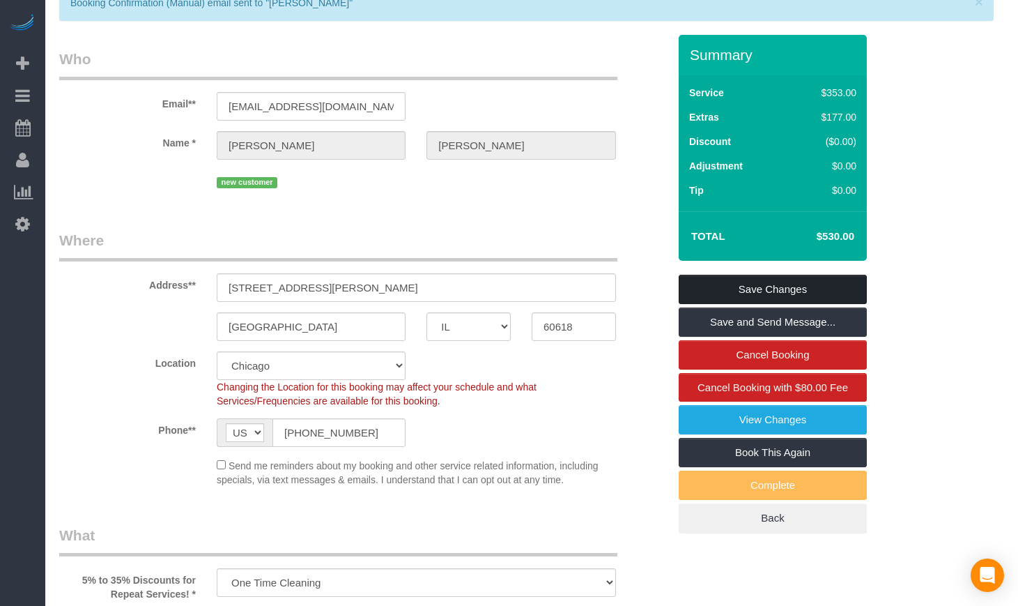
type textarea "Floors and countertop."
click at [751, 304] on link "Save Changes" at bounding box center [773, 289] width 188 height 29
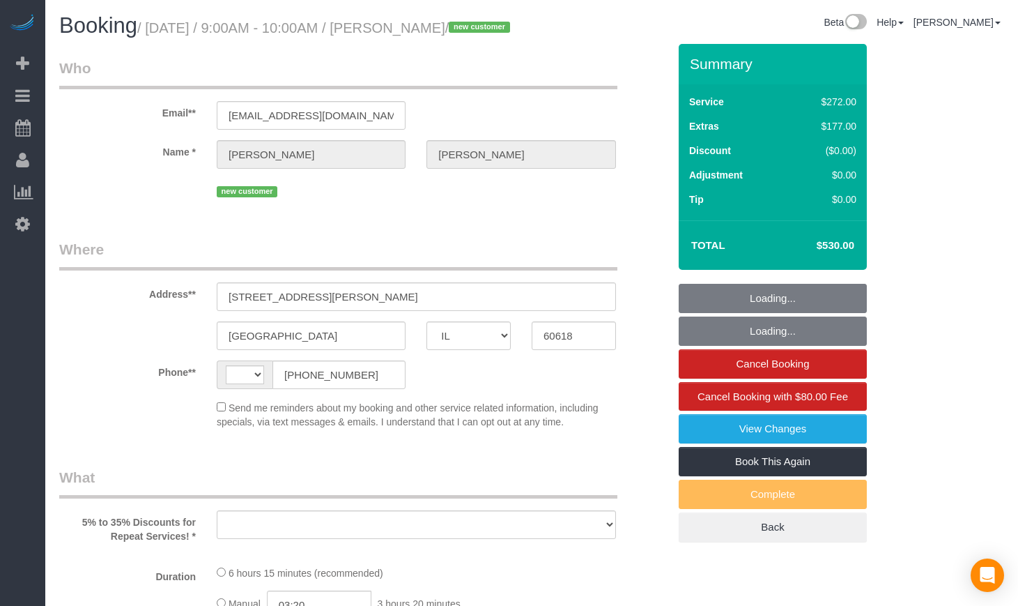
select select "IL"
select select "string:[GEOGRAPHIC_DATA]"
select select "string:fspay-bc34996f-c1e6-453d-aab2-fa254fe2585e"
select select "number:1"
select select "number:58"
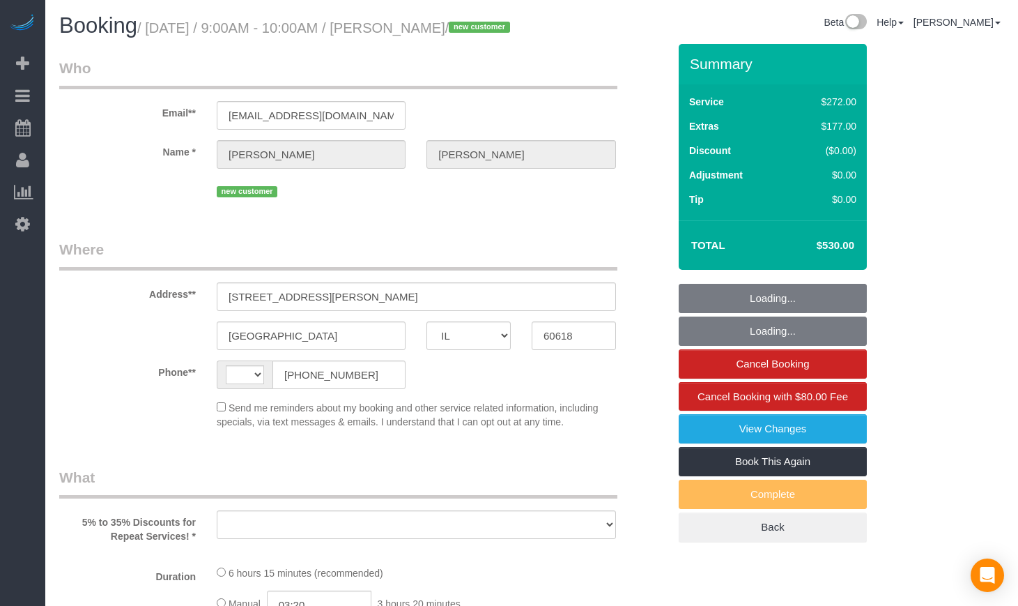
select select "number:139"
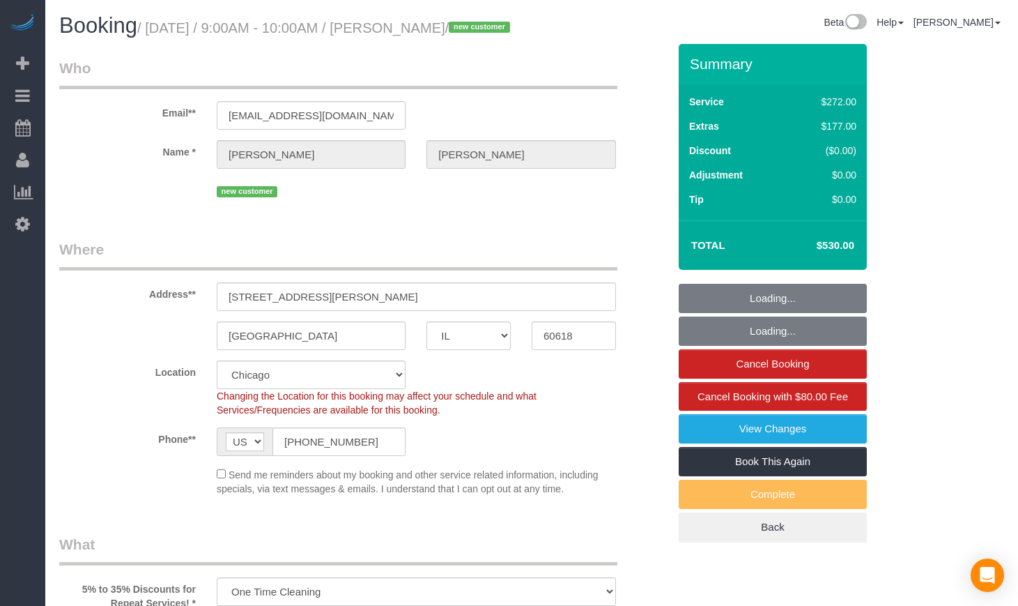
select select "object:821"
select select "513"
select select "5"
select select "spot1"
select select "object:1071"
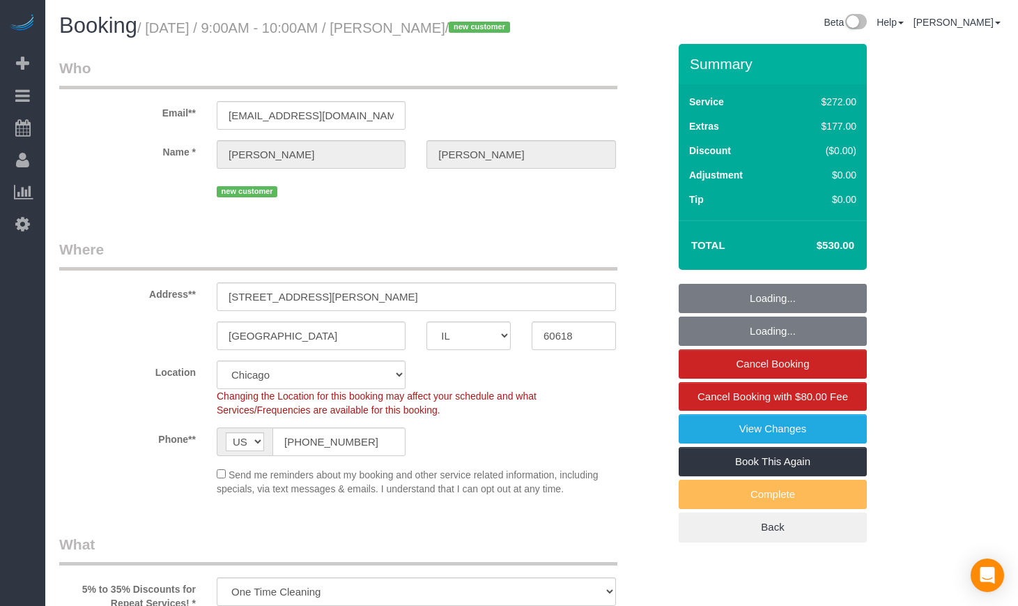
select select "5"
